Goal: Task Accomplishment & Management: Manage account settings

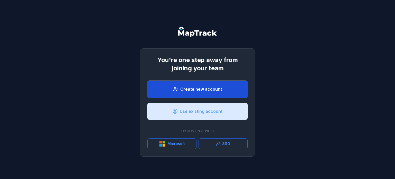
click at [198, 92] on link "Create new account" at bounding box center [197, 88] width 100 height 17
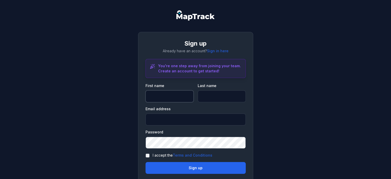
click at [176, 100] on input "text" at bounding box center [169, 96] width 48 height 12
click at [179, 94] on input "text" at bounding box center [169, 96] width 48 height 12
type input "*******"
type input "******"
type input "**********"
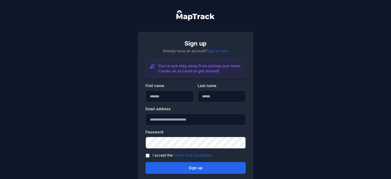
click at [147, 152] on form "**********" at bounding box center [195, 128] width 100 height 90
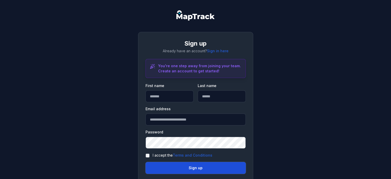
click at [177, 170] on button "Sign up" at bounding box center [195, 168] width 100 height 12
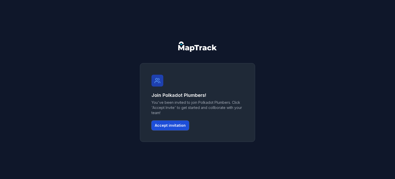
click at [175, 122] on button "Accept invitation" at bounding box center [170, 125] width 38 height 10
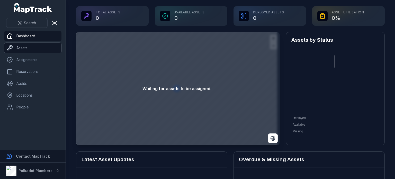
click at [20, 47] on link "Assets" at bounding box center [32, 48] width 57 height 10
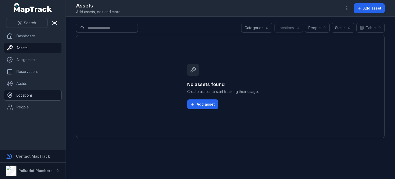
click at [26, 95] on link "Locations" at bounding box center [32, 95] width 57 height 10
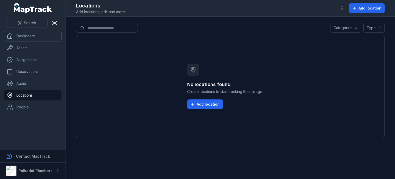
drag, startPoint x: 18, startPoint y: 35, endPoint x: 103, endPoint y: 49, distance: 86.2
click at [19, 35] on link "Dashboard" at bounding box center [32, 36] width 57 height 10
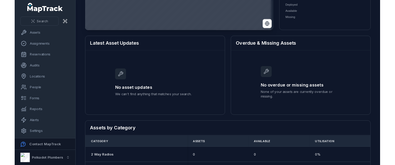
scroll to position [128, 0]
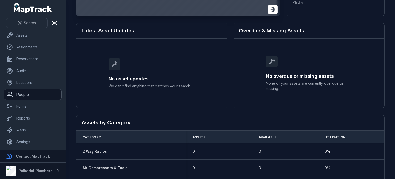
click at [27, 95] on link "People" at bounding box center [32, 94] width 57 height 10
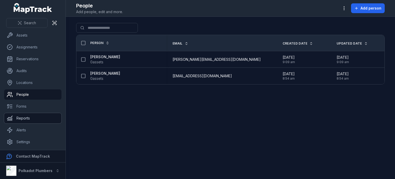
click at [30, 121] on link "Reports" at bounding box center [32, 118] width 57 height 10
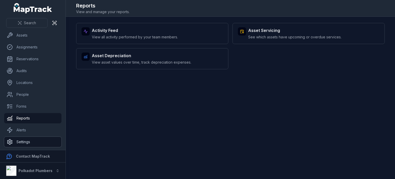
click at [22, 140] on link "Settings" at bounding box center [32, 141] width 57 height 10
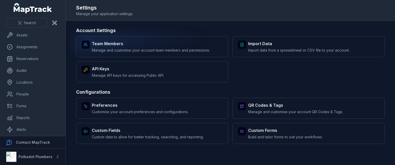
click at [136, 43] on strong "Team Members" at bounding box center [151, 44] width 118 height 6
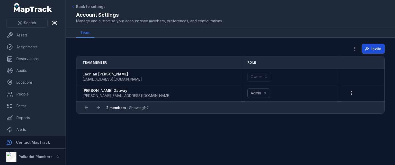
click at [374, 49] on span "Invite" at bounding box center [376, 48] width 10 height 5
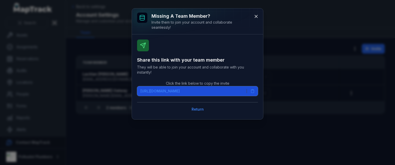
click at [255, 90] on button "[URL][DOMAIN_NAME]" at bounding box center [197, 91] width 121 height 10
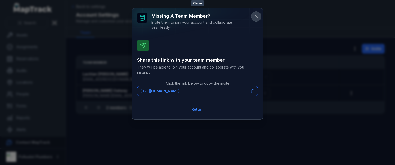
click at [254, 17] on icon at bounding box center [255, 16] width 5 height 5
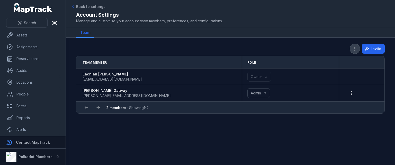
click at [354, 50] on icon "button" at bounding box center [354, 48] width 5 height 5
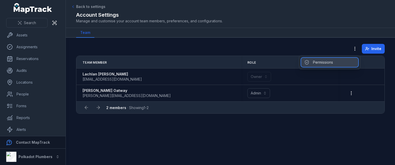
click at [336, 64] on div "Permissions" at bounding box center [329, 62] width 57 height 9
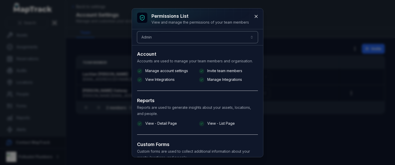
click at [204, 37] on button "Admin *****" at bounding box center [197, 37] width 121 height 12
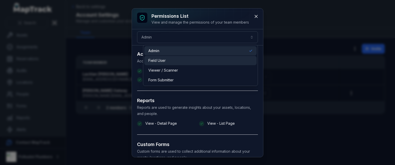
click at [171, 60] on div "Field User" at bounding box center [200, 60] width 104 height 5
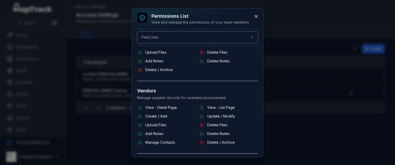
scroll to position [488, 0]
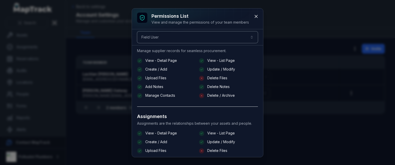
click at [205, 39] on button "Field User ******" at bounding box center [197, 37] width 121 height 12
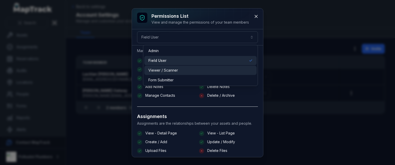
click at [179, 69] on div "Viewer / Scanner" at bounding box center [200, 70] width 104 height 5
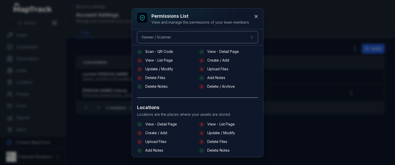
scroll to position [257, 0]
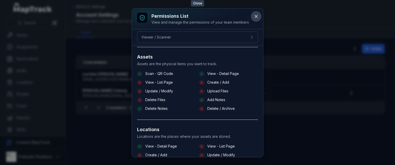
click at [254, 14] on icon at bounding box center [255, 16] width 5 height 5
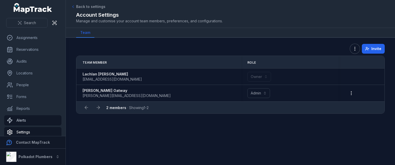
scroll to position [26, 0]
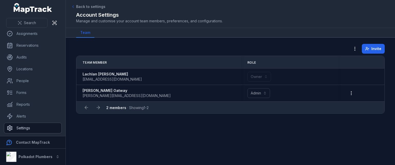
click at [23, 129] on link "Settings" at bounding box center [32, 128] width 57 height 10
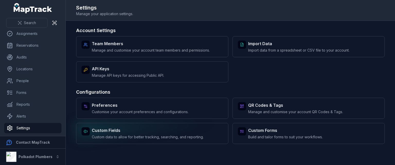
click at [129, 130] on strong "Custom Fields" at bounding box center [148, 130] width 112 height 6
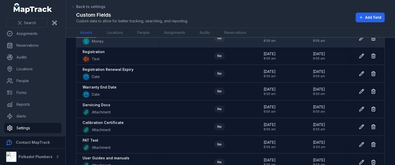
scroll to position [206, 0]
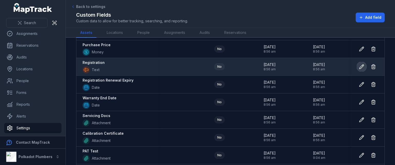
click at [359, 66] on icon at bounding box center [361, 66] width 5 height 5
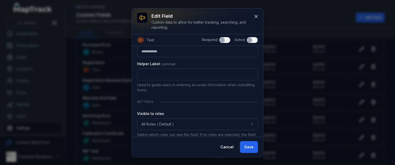
scroll to position [23, 0]
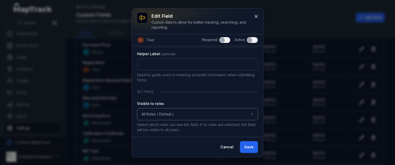
click at [198, 114] on button "All Roles ( Default )" at bounding box center [197, 114] width 121 height 12
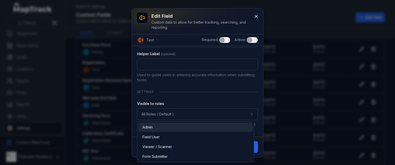
click at [183, 127] on div "Admin" at bounding box center [195, 127] width 106 height 5
click at [186, 98] on div "**********" at bounding box center [197, 80] width 121 height 104
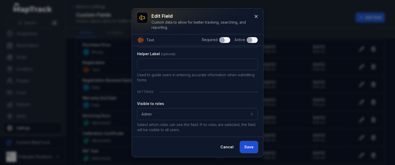
click at [247, 145] on button "Save" at bounding box center [249, 147] width 18 height 12
